Goal: Task Accomplishment & Management: Use online tool/utility

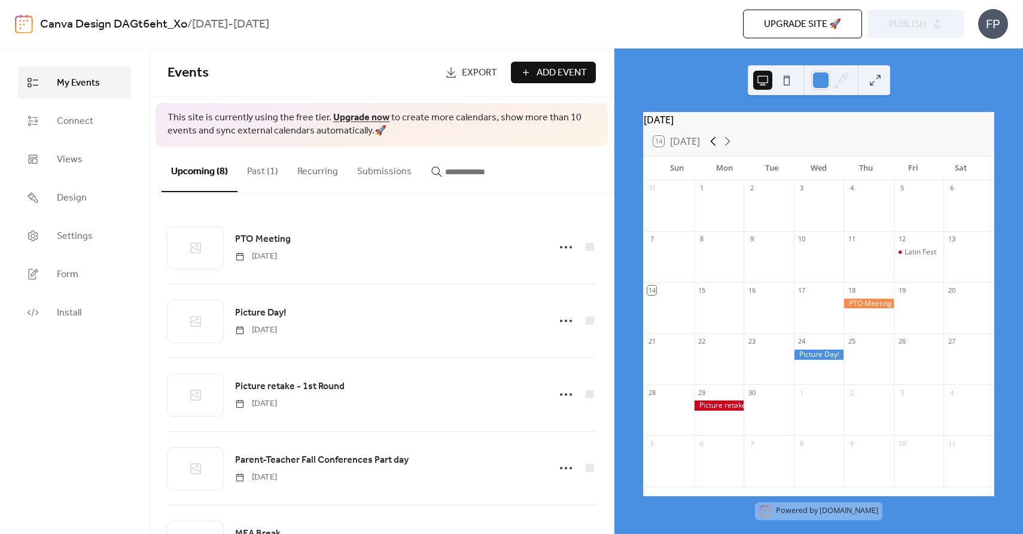
click at [715, 148] on icon at bounding box center [713, 141] width 14 height 14
click at [732, 148] on icon at bounding box center [727, 141] width 14 height 14
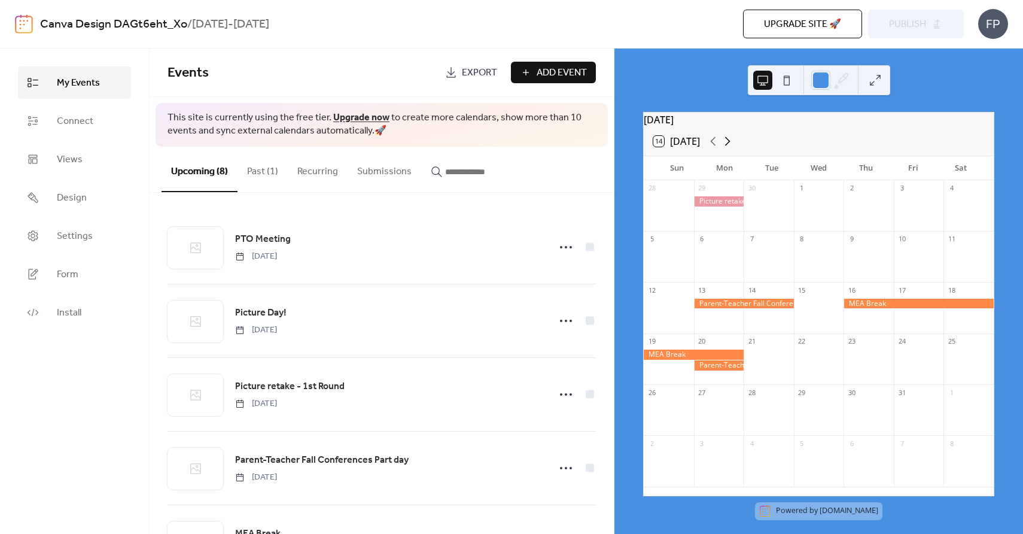
click at [732, 148] on icon at bounding box center [727, 141] width 14 height 14
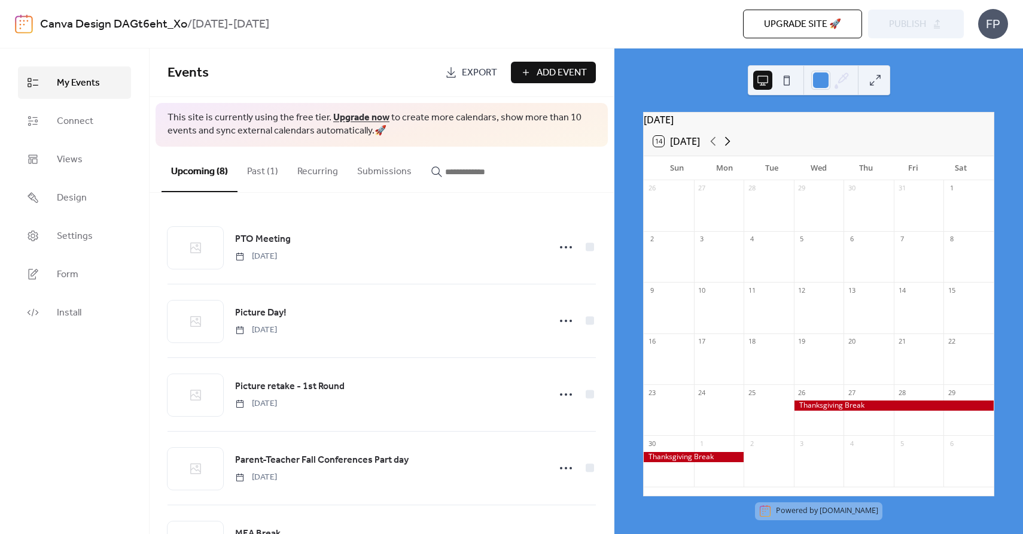
click at [732, 148] on icon at bounding box center [727, 141] width 14 height 14
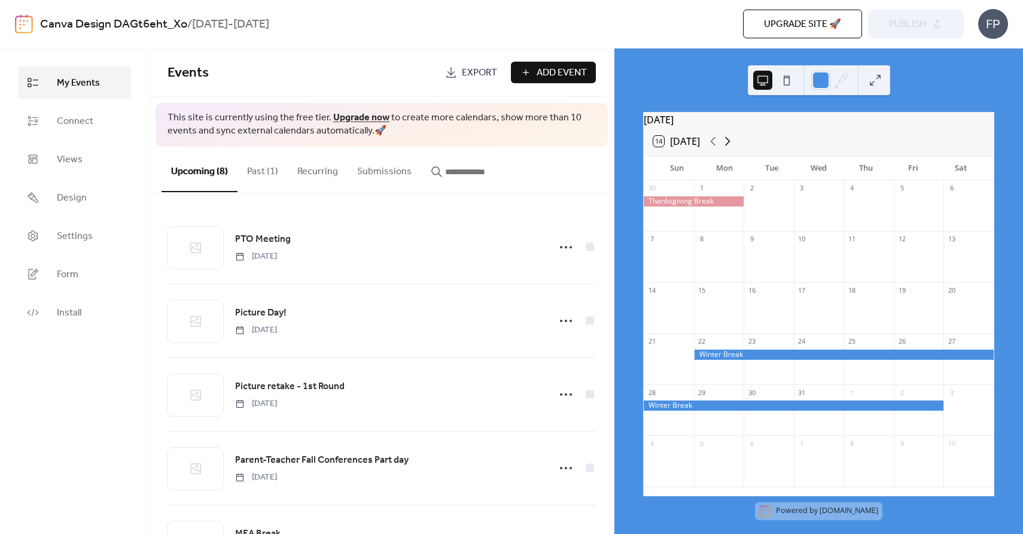
click at [732, 148] on icon at bounding box center [727, 141] width 14 height 14
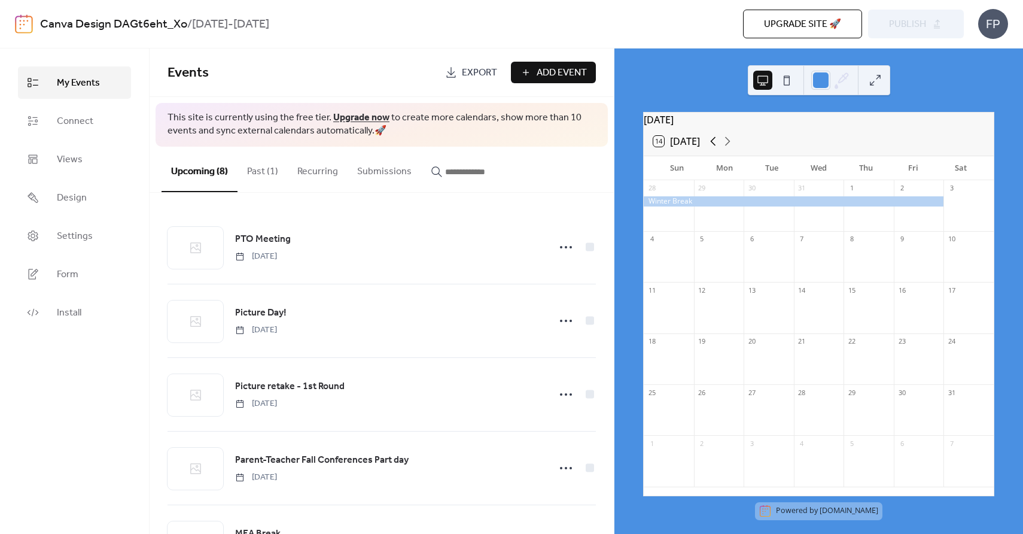
click at [714, 148] on icon at bounding box center [713, 141] width 14 height 14
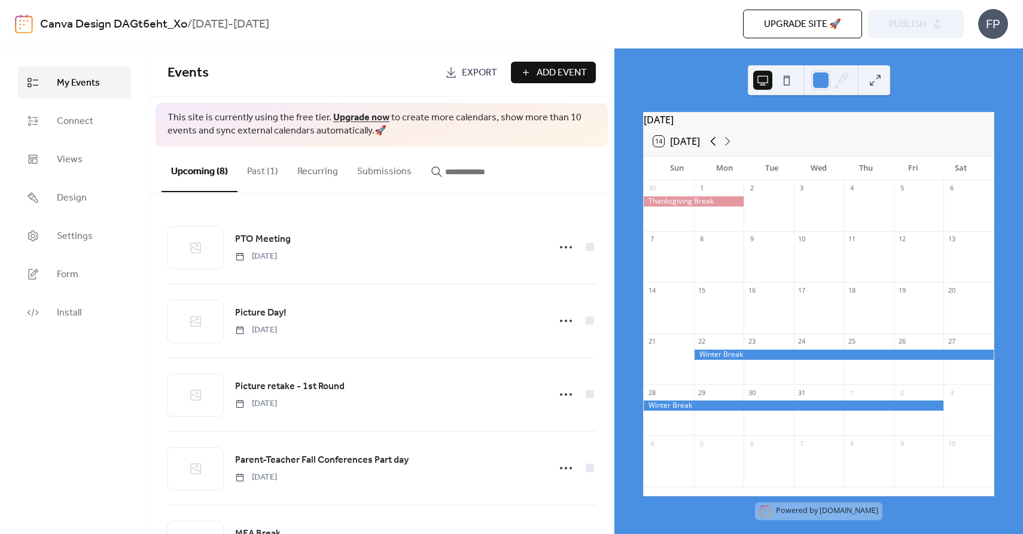
click at [714, 148] on icon at bounding box center [713, 141] width 14 height 14
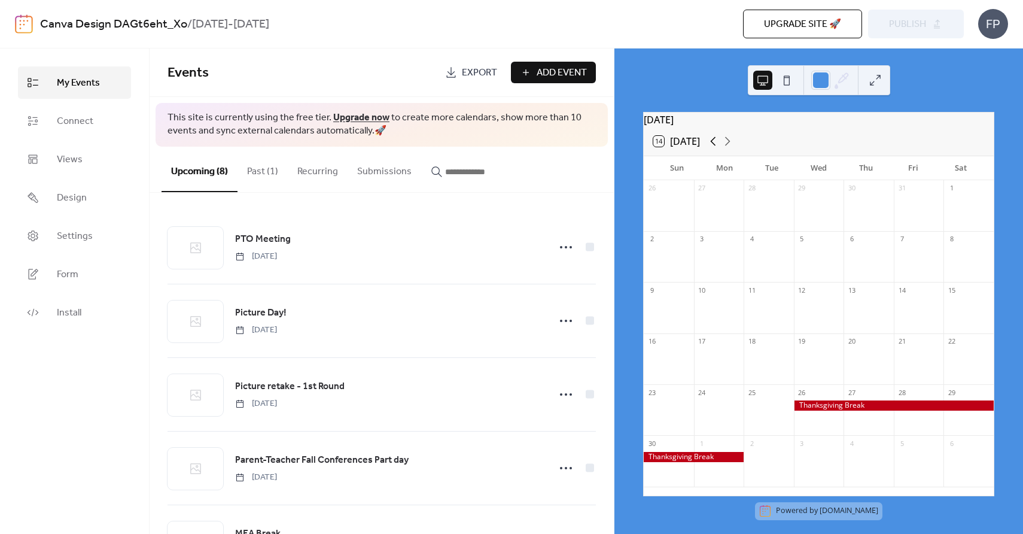
click at [715, 148] on icon at bounding box center [713, 141] width 14 height 14
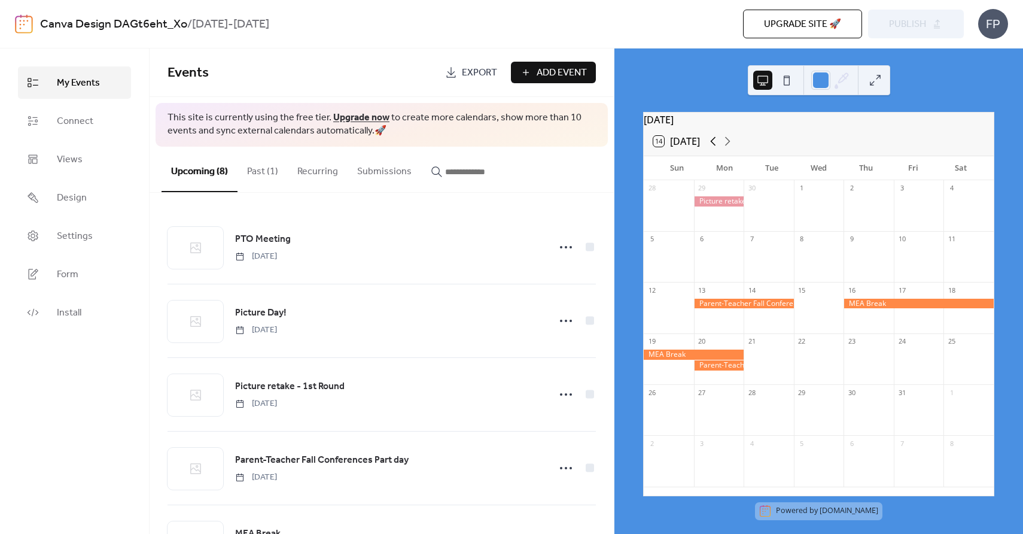
click at [715, 148] on icon at bounding box center [713, 141] width 14 height 14
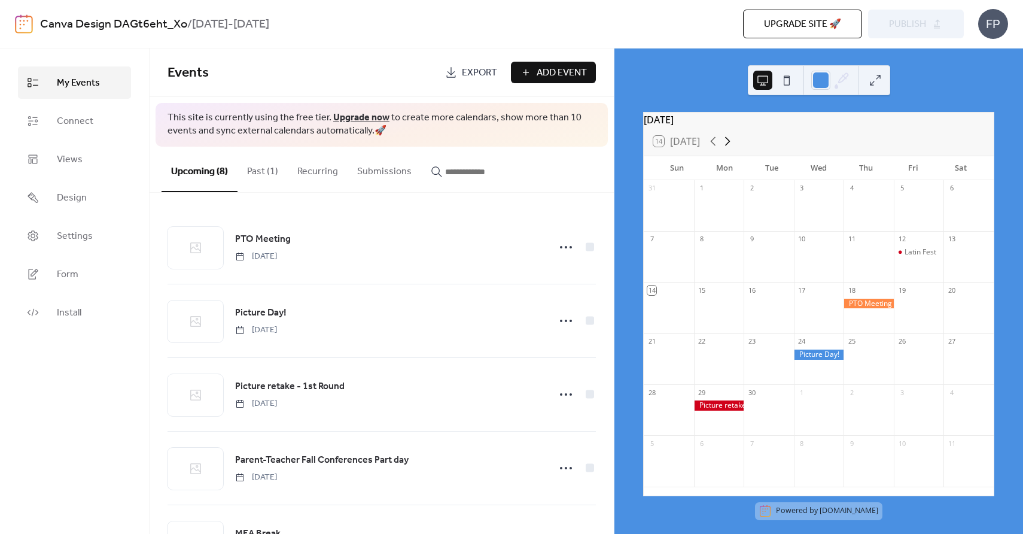
click at [736, 148] on div "14 [DATE]" at bounding box center [819, 141] width 350 height 29
click at [735, 148] on icon at bounding box center [727, 141] width 14 height 14
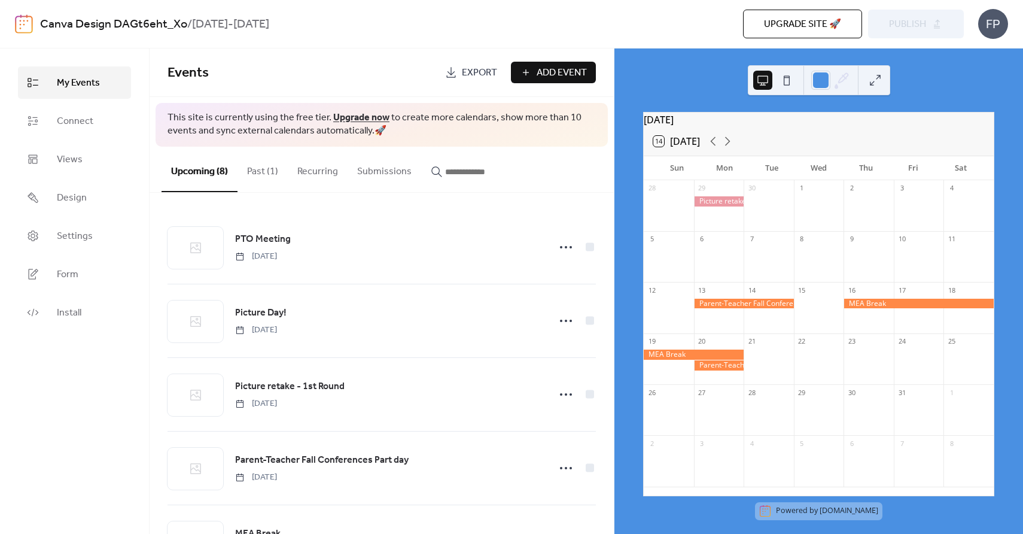
click at [722, 370] on div at bounding box center [719, 365] width 50 height 10
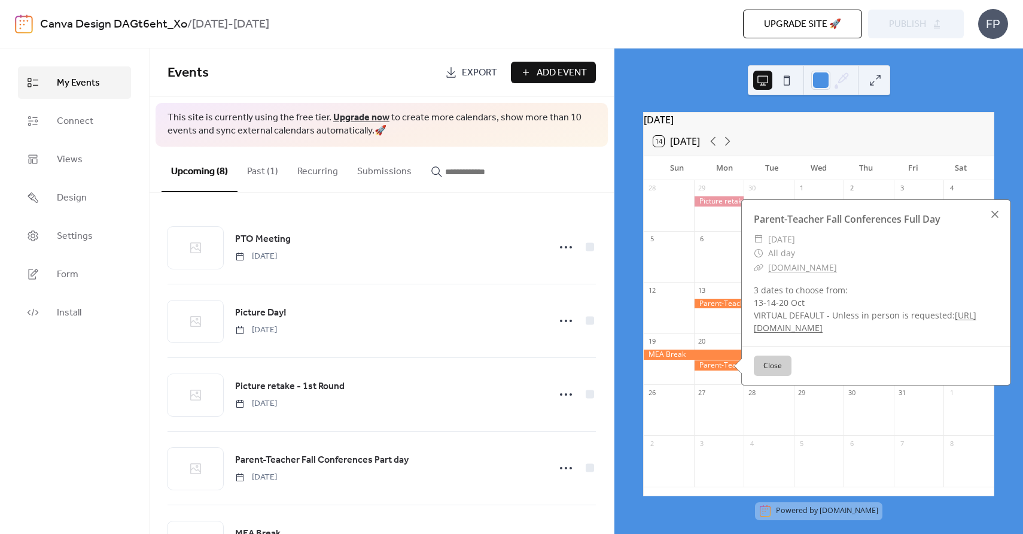
click at [994, 221] on div at bounding box center [995, 214] width 17 height 17
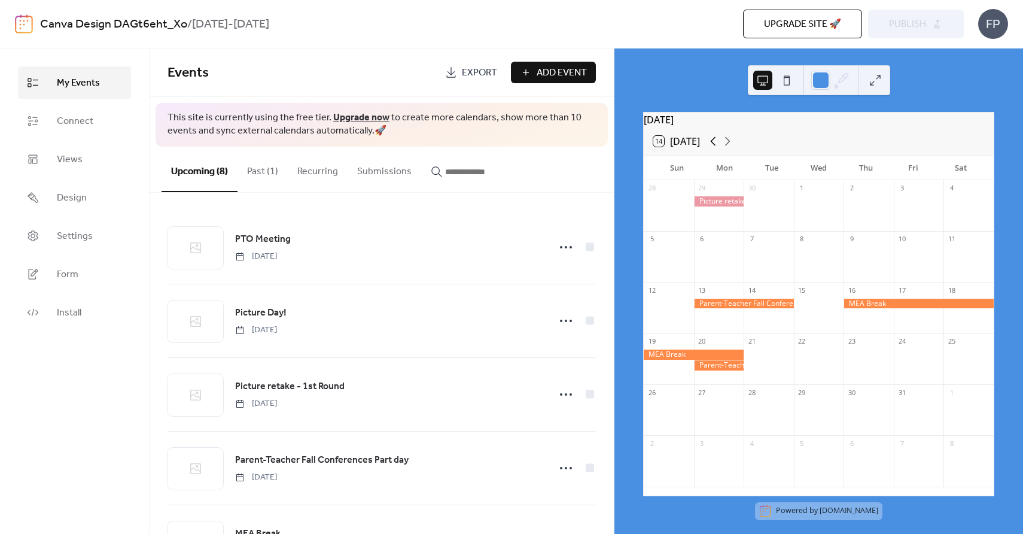
click at [711, 148] on icon at bounding box center [713, 141] width 14 height 14
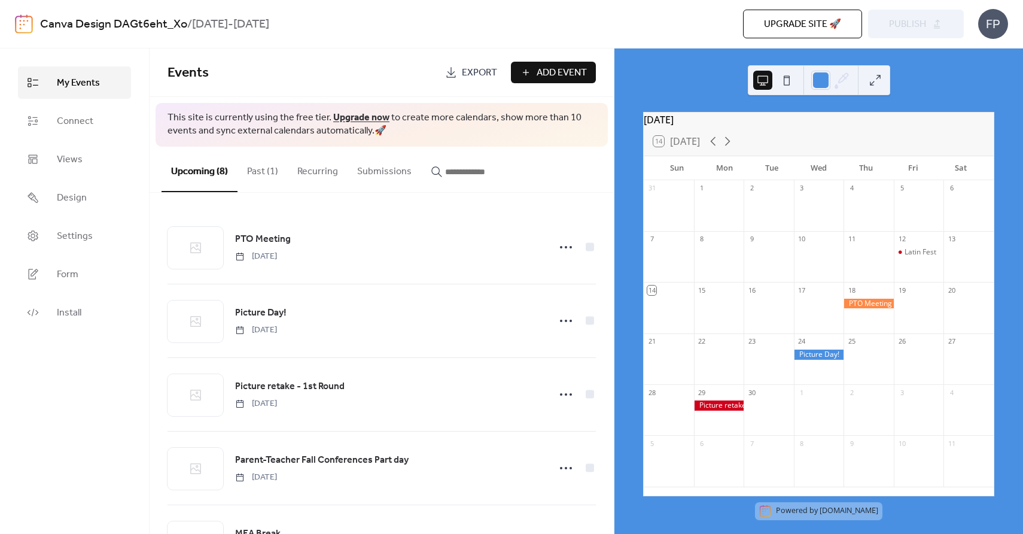
click at [789, 85] on button at bounding box center [786, 80] width 19 height 19
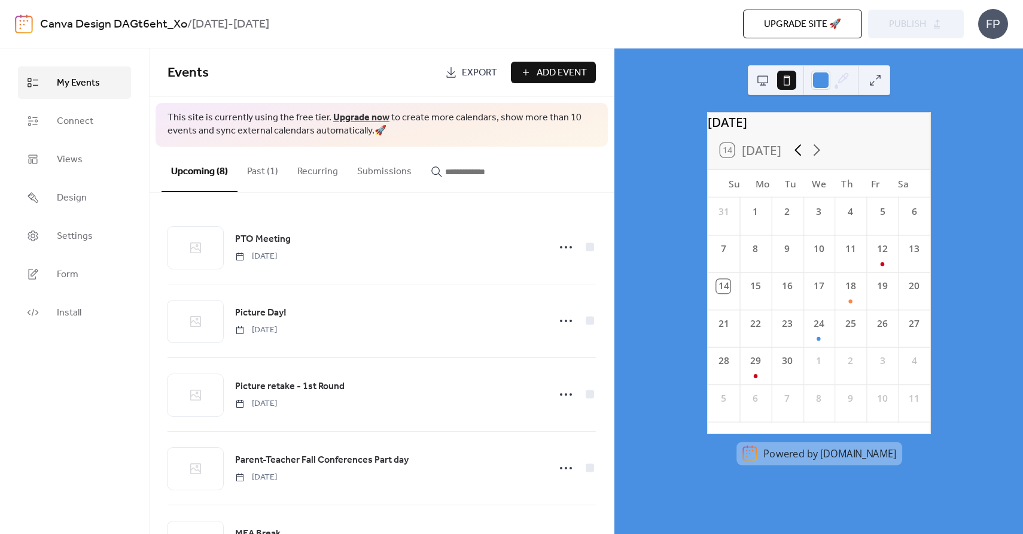
click at [794, 159] on icon at bounding box center [798, 150] width 19 height 19
click at [816, 159] on icon at bounding box center [816, 150] width 19 height 19
